Goal: Task Accomplishment & Management: Complete application form

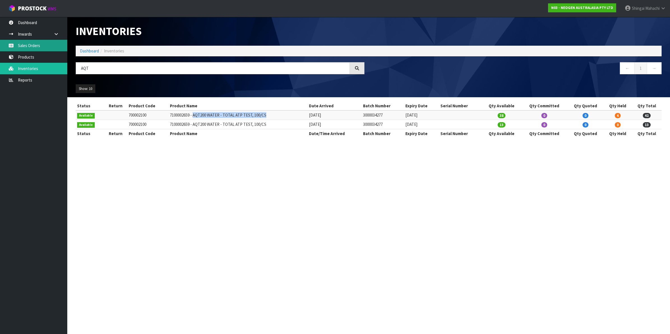
click at [33, 45] on link "Sales Orders" at bounding box center [33, 45] width 67 height 11
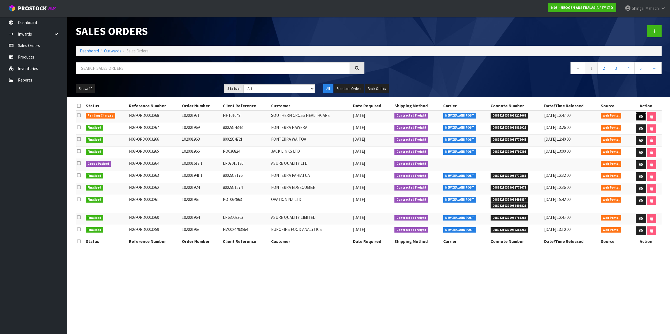
click at [641, 117] on icon at bounding box center [641, 117] width 4 height 4
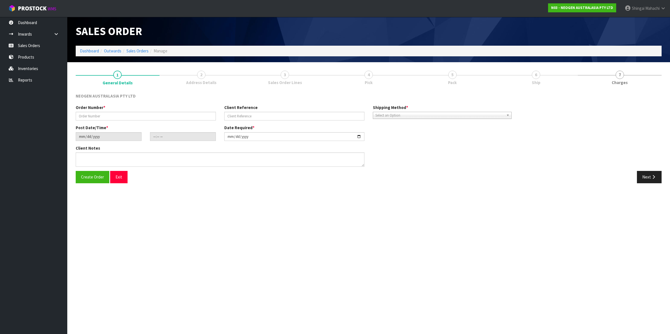
type input "102001971"
type input "NH101049"
type input "[DATE]"
type input "09:08:00.000"
type input "[DATE]"
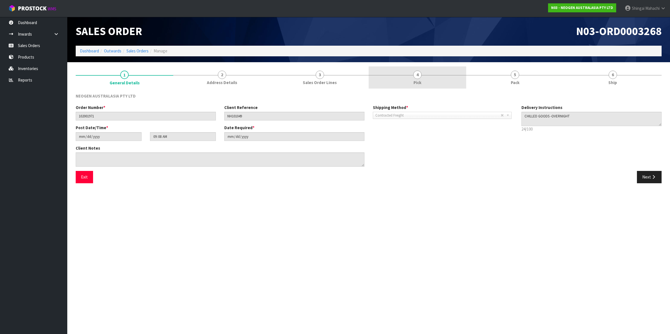
click at [418, 76] on span "4" at bounding box center [417, 75] width 8 height 8
